Goal: Task Accomplishment & Management: Manage account settings

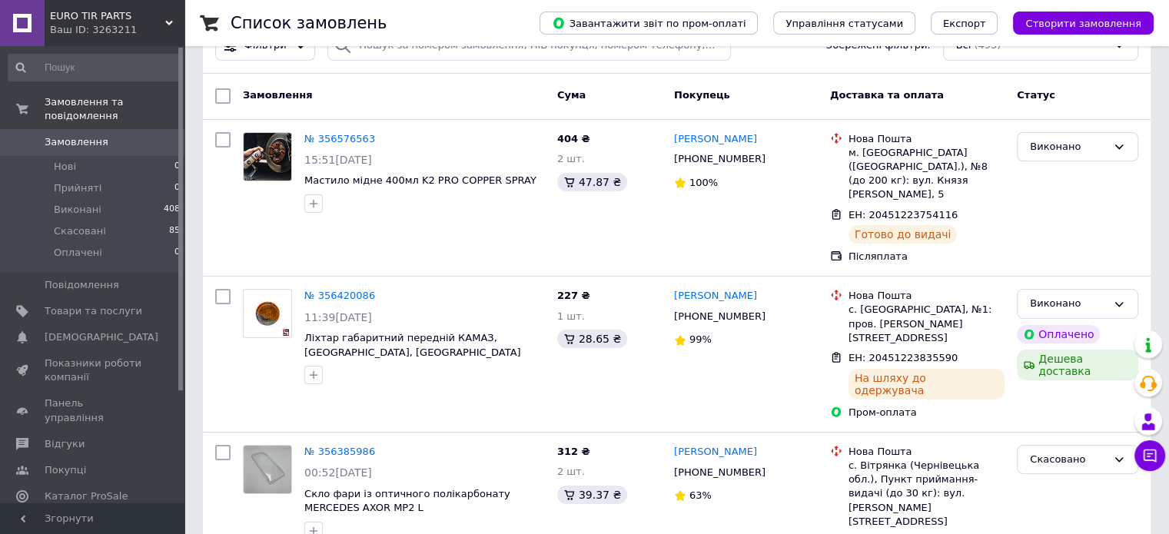
scroll to position [25, 0]
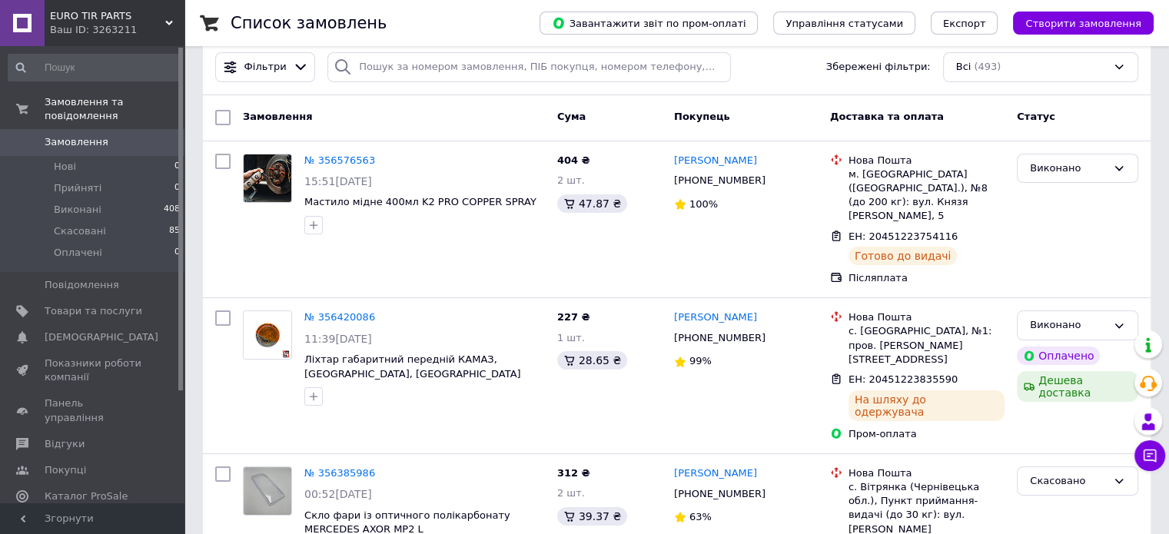
click at [68, 516] on span "Аналітика" at bounding box center [71, 523] width 53 height 14
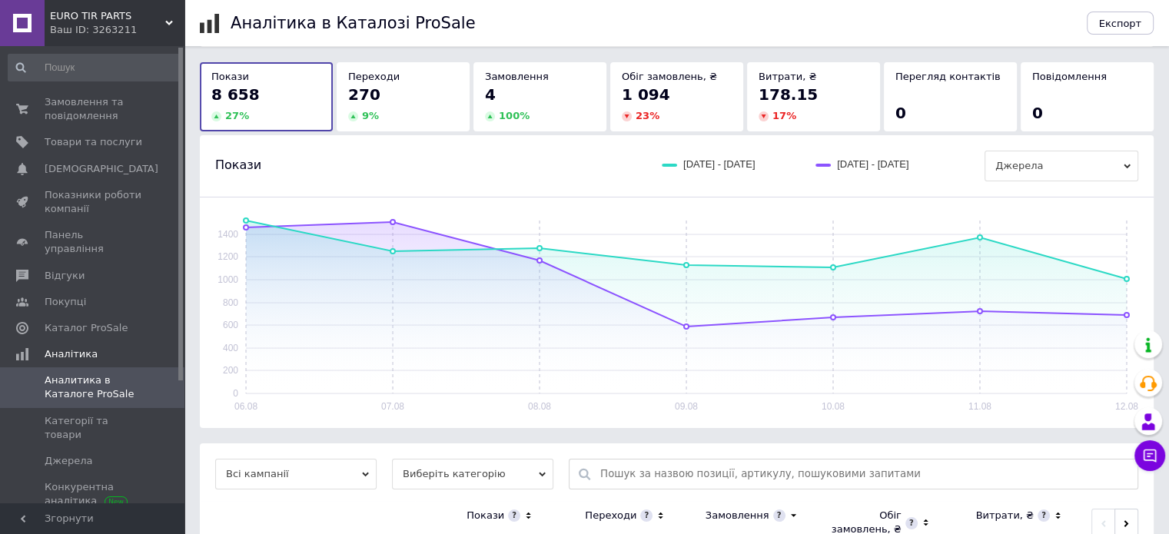
scroll to position [109, 0]
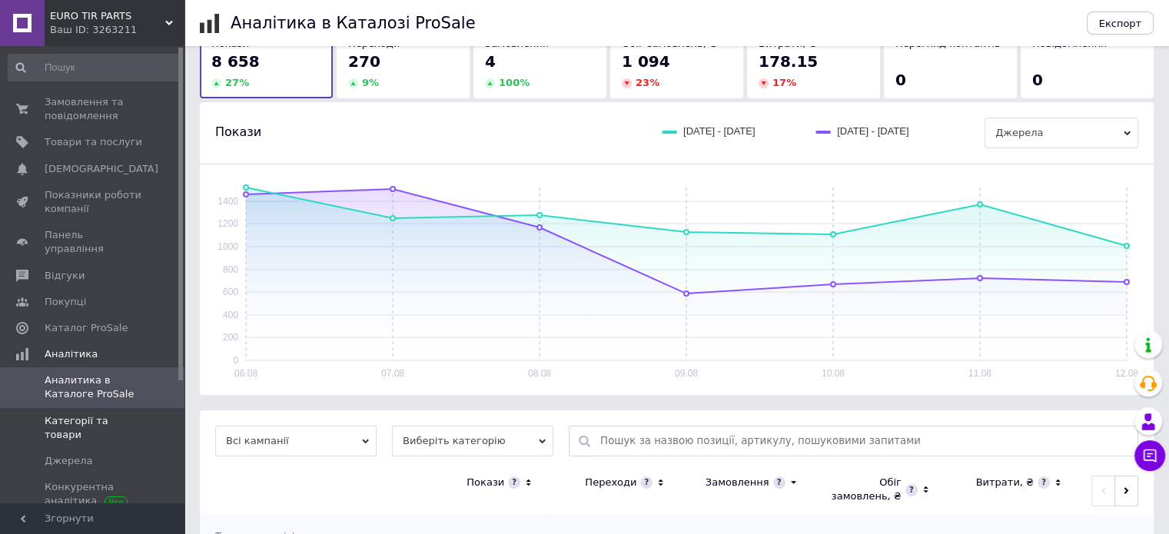
click at [103, 414] on span "Категорії та товари" at bounding box center [94, 428] width 98 height 28
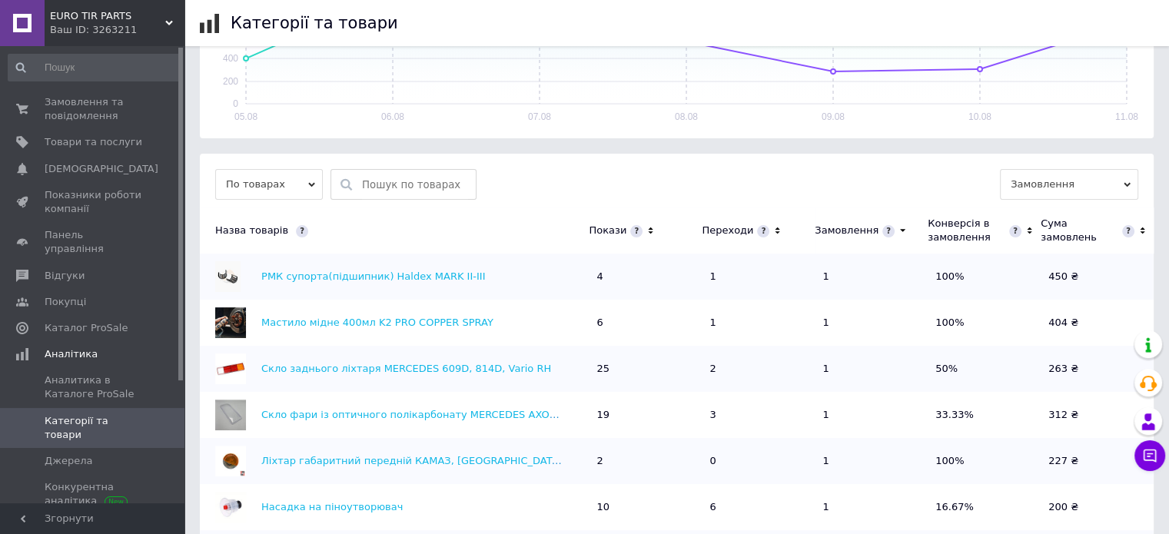
click at [647, 230] on icon at bounding box center [651, 230] width 10 height 13
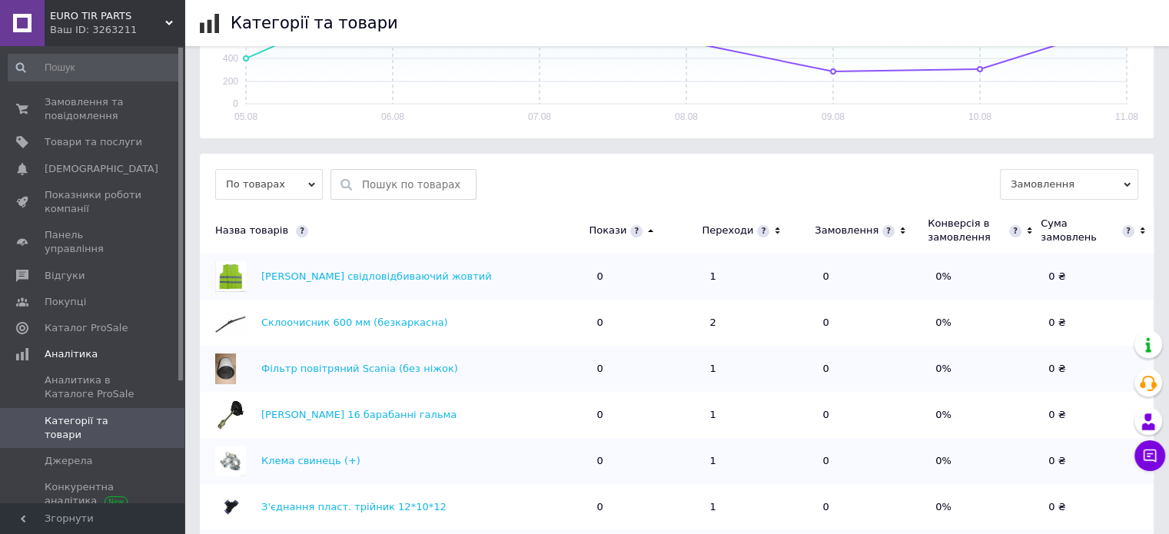
click at [648, 230] on icon at bounding box center [650, 231] width 5 height 3
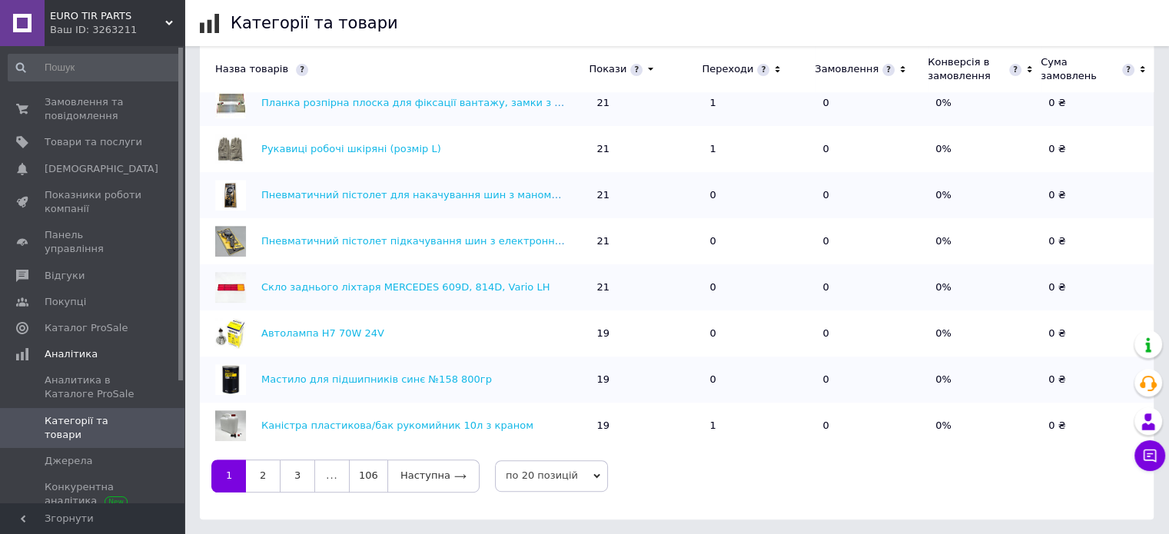
scroll to position [466, 0]
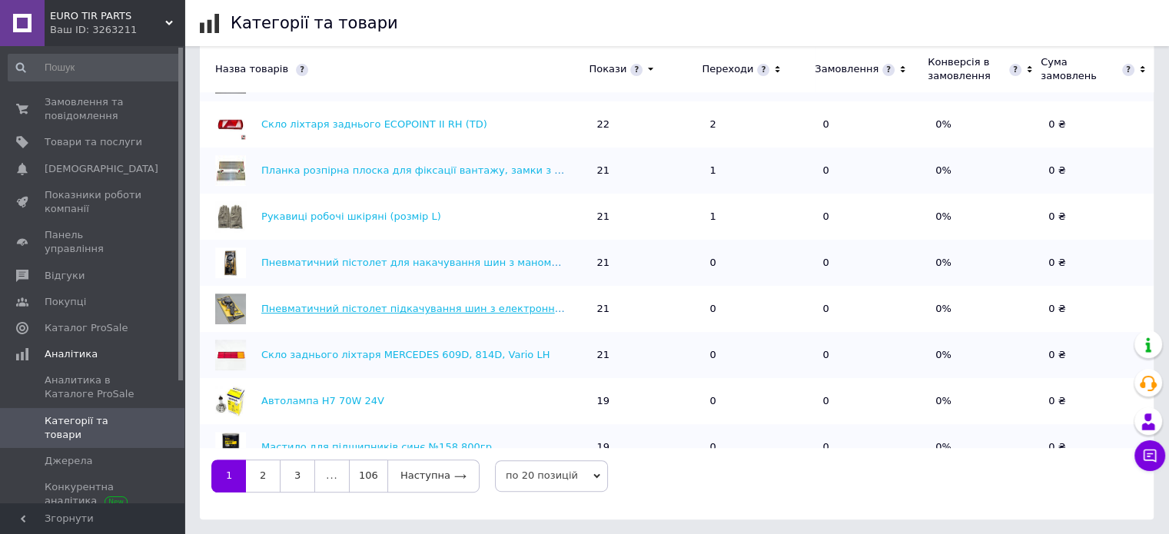
click at [451, 308] on link "Пневматичний пістолет підкачування шин з електронним манометром" at bounding box center [449, 309] width 377 height 12
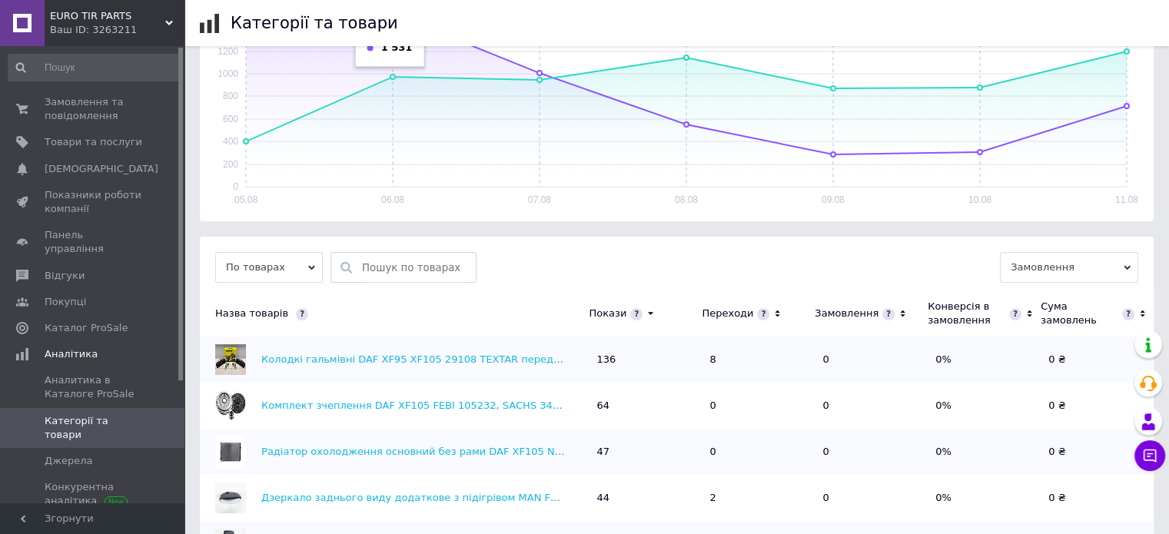
scroll to position [276, 0]
click at [423, 358] on link "Колодкі гальмівні DAF XF95 XF105 29108 TEXTAR передні/задні" at bounding box center [427, 359] width 332 height 12
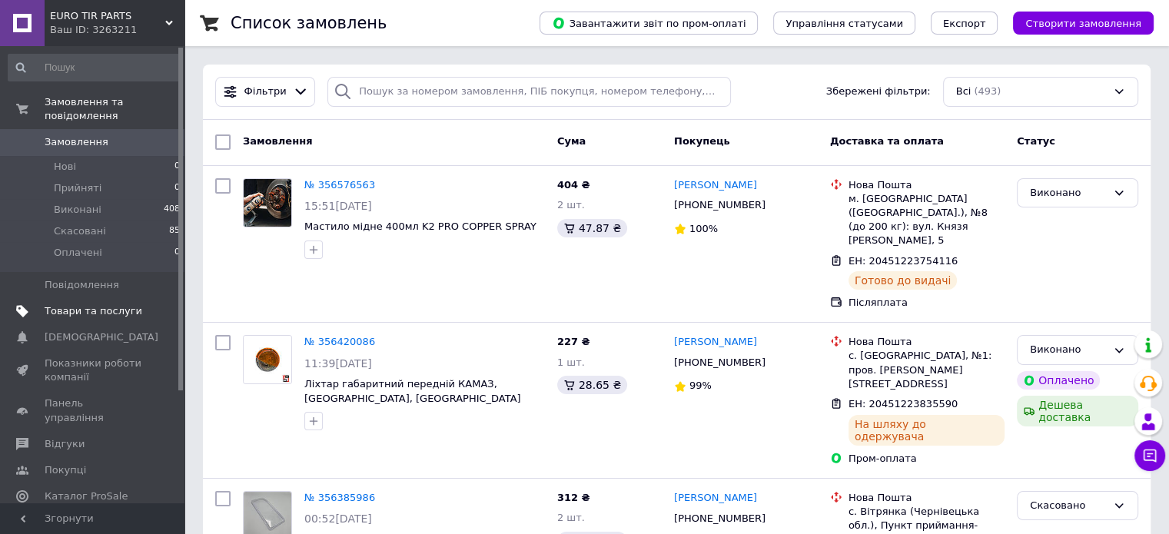
click at [83, 304] on span "Товари та послуги" at bounding box center [94, 311] width 98 height 14
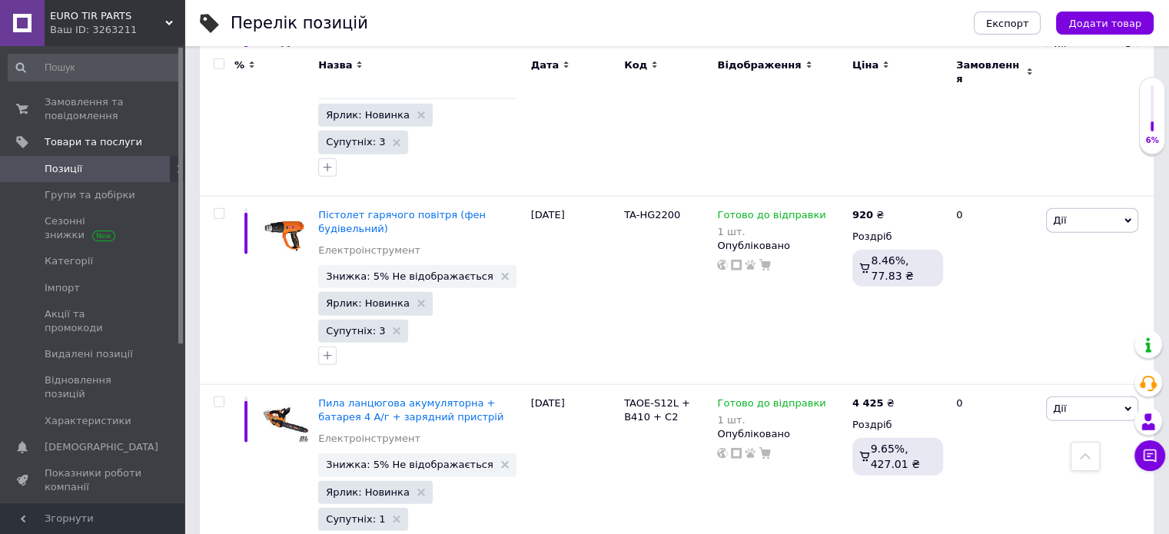
scroll to position [9687, 0]
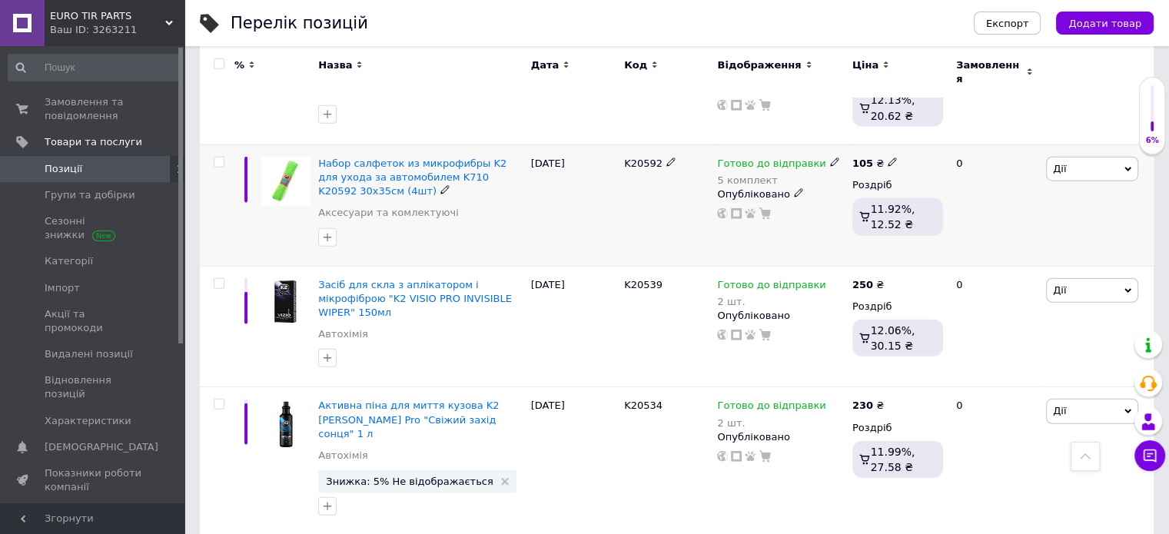
scroll to position [3998, 0]
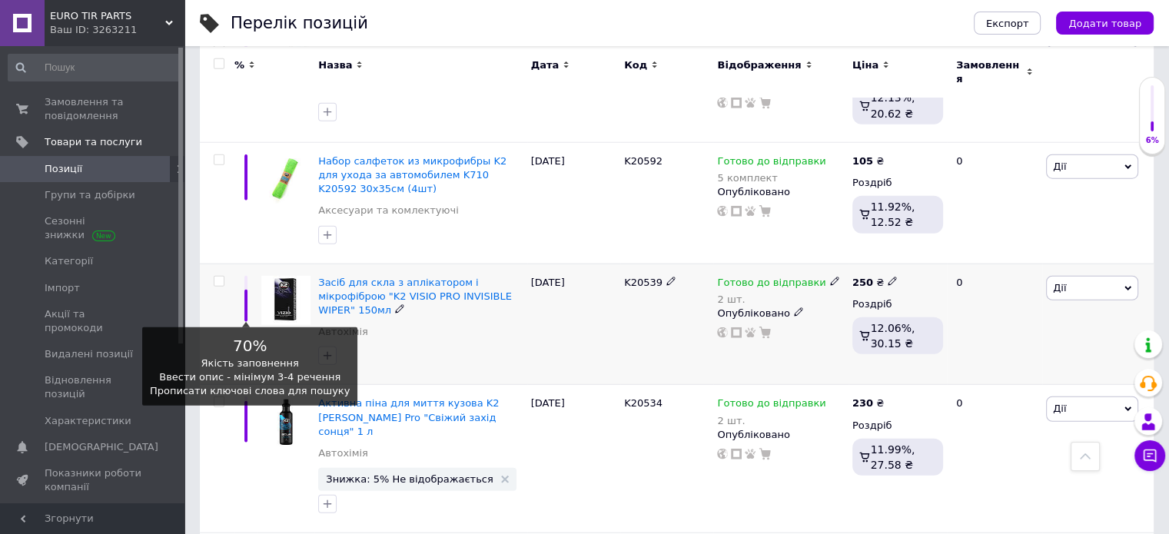
click at [248, 276] on div at bounding box center [245, 299] width 23 height 46
